Goal: Task Accomplishment & Management: Manage account settings

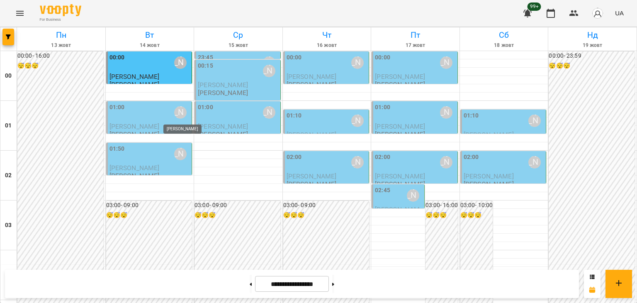
click at [179, 113] on div "[PERSON_NAME]" at bounding box center [180, 112] width 12 height 12
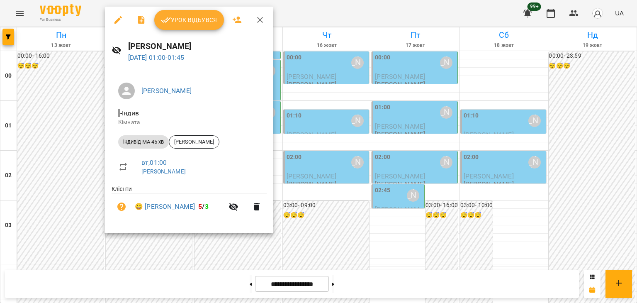
click at [205, 21] on span "Урок відбувся" at bounding box center [189, 20] width 56 height 10
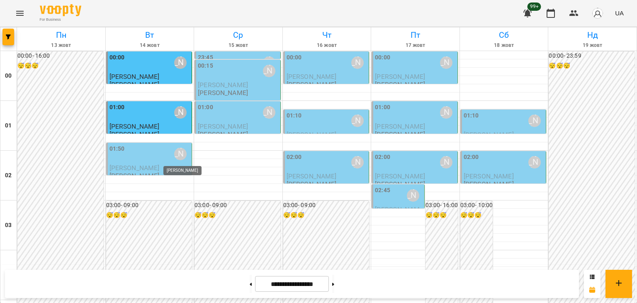
click at [179, 156] on div "[PERSON_NAME]" at bounding box center [180, 154] width 12 height 12
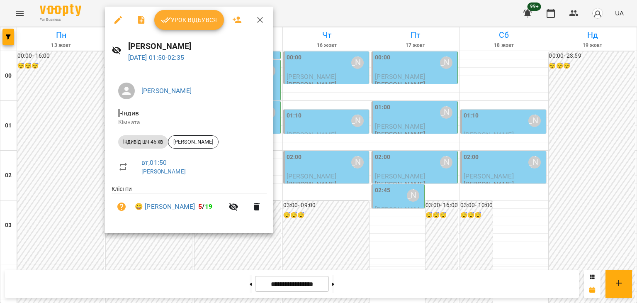
click at [189, 27] on button "Урок відбувся" at bounding box center [189, 20] width 70 height 20
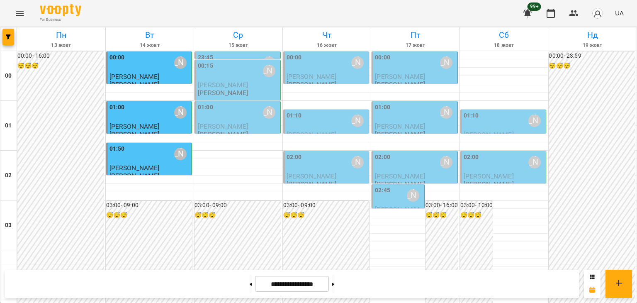
scroll to position [856, 0]
